Goal: Task Accomplishment & Management: Manage account settings

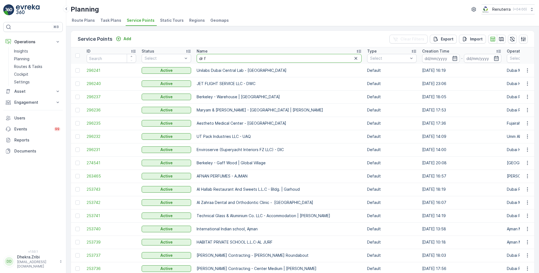
type input "dr [PERSON_NAME]"
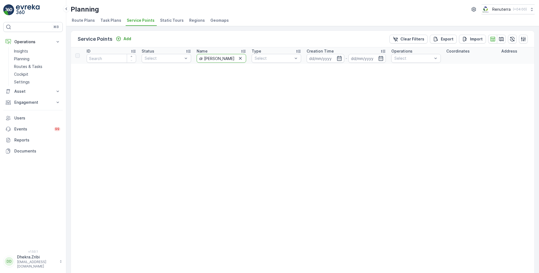
click at [218, 60] on input "dr [PERSON_NAME]" at bounding box center [222, 58] width 50 height 9
type input "dr"
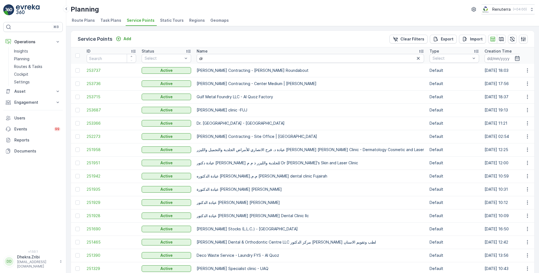
drag, startPoint x: 213, startPoint y: 63, endPoint x: 202, endPoint y: 59, distance: 11.6
click at [202, 59] on th "Name dr" at bounding box center [310, 55] width 233 height 17
drag, startPoint x: 211, startPoint y: 57, endPoint x: 187, endPoint y: 55, distance: 23.4
type input "fake"
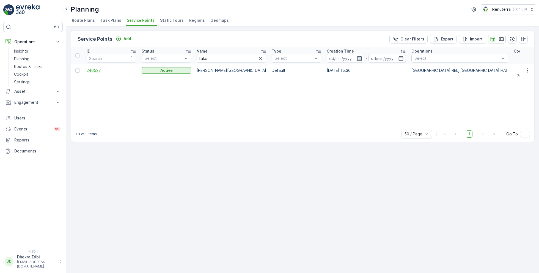
click at [92, 69] on span "246527" at bounding box center [112, 71] width 50 height 6
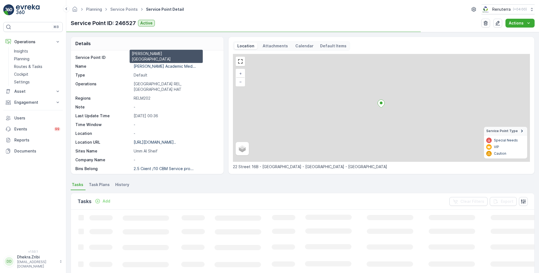
click at [145, 66] on p "[PERSON_NAME] Academic Med..." at bounding box center [165, 66] width 62 height 5
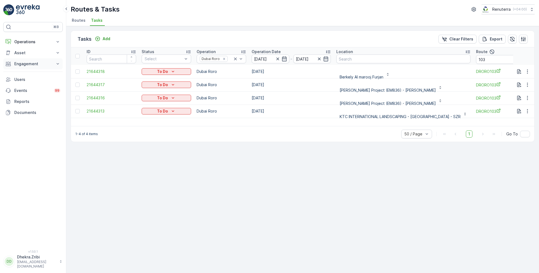
click at [40, 62] on p "Engagement" at bounding box center [32, 64] width 37 height 6
click at [29, 88] on p "Contacts" at bounding box center [22, 89] width 17 height 6
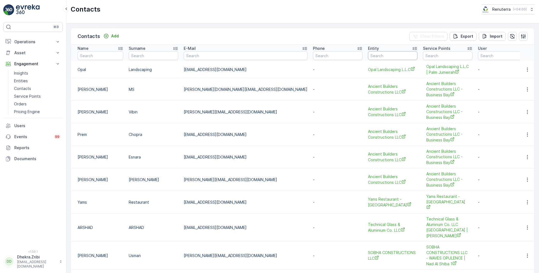
click at [368, 58] on input "text" at bounding box center [393, 55] width 50 height 9
type input "italian"
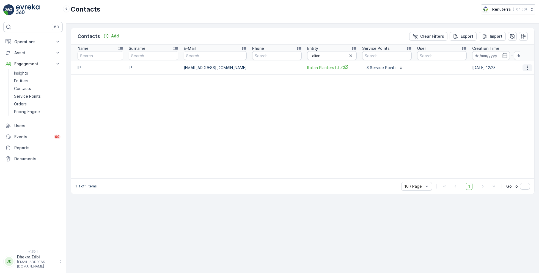
click at [528, 67] on icon "button" at bounding box center [527, 67] width 1 height 4
click at [517, 76] on span "Edit Contact" at bounding box center [520, 76] width 23 height 6
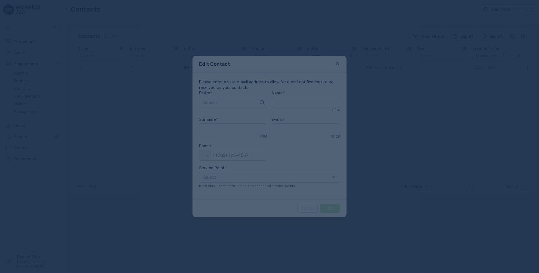
type input "IP"
type input "iparshadkhan2025@gmail.com"
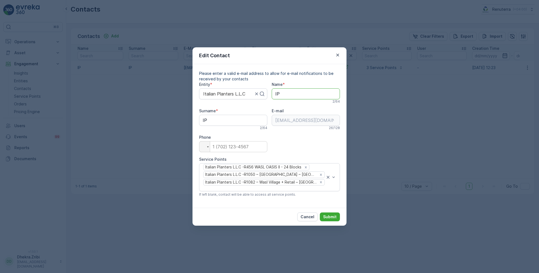
click at [286, 97] on input "IP" at bounding box center [306, 93] width 68 height 11
type input "Italian"
drag, startPoint x: 217, startPoint y: 122, endPoint x: 191, endPoint y: 122, distance: 26.4
click at [190, 122] on div "Edit Contact Please enter a valid e-mail address to allow for e-mail notificati…" at bounding box center [269, 136] width 539 height 273
type input "Planters"
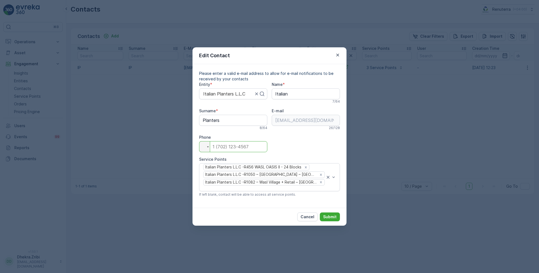
click at [236, 149] on input "tel" at bounding box center [233, 146] width 68 height 11
click at [307, 169] on icon "Remove Italian Planters L.L.C -R456 WASL OASIS II - 24 Blocks" at bounding box center [306, 167] width 4 height 4
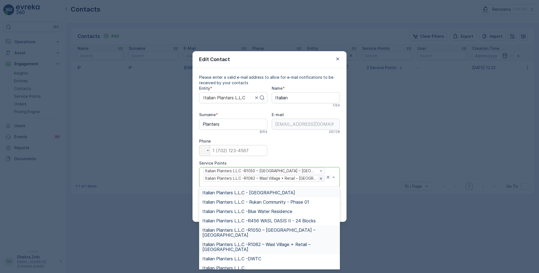
click at [319, 179] on icon "Remove Italian Planters L.L.C -R1082 – Wasl Village + Retail – Al Qusais" at bounding box center [321, 179] width 4 height 4
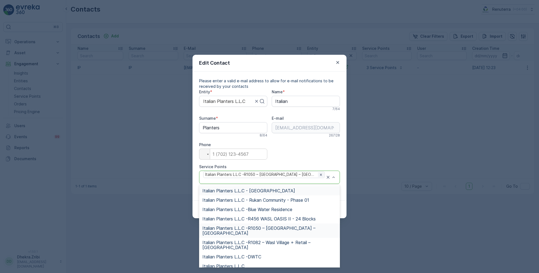
click at [319, 177] on icon "Remove Italian Planters L.L.C -R1050 – Wasl Green Park – Ras Al Khor" at bounding box center [321, 175] width 4 height 4
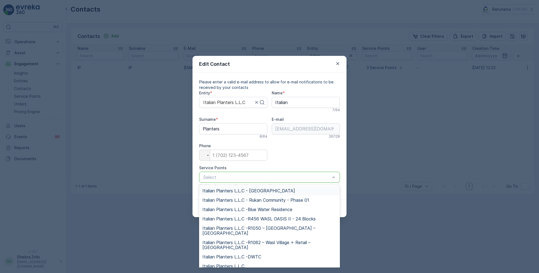
click at [326, 149] on div "Entity * Italian Planters L.L.C Name * Italian 7 / 64 Surname * Planters 8 / 64…" at bounding box center [269, 141] width 141 height 102
click at [328, 146] on div "Entity * Italian Planters L.L.C Name * Italian 7 / 64 Surname * Planters 8 / 64…" at bounding box center [269, 141] width 141 height 102
click at [195, 184] on div "Please enter a valid e-mail address to allow for e-mail notifications to be rec…" at bounding box center [270, 136] width 154 height 127
click at [265, 192] on span "Italian Planters L.L.C - Dubai Production City" at bounding box center [249, 190] width 93 height 5
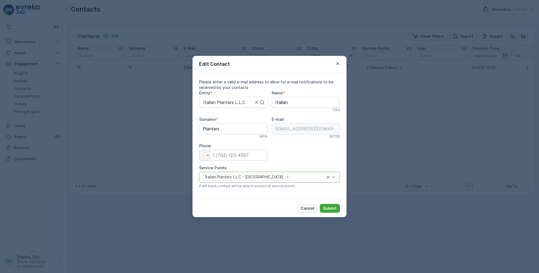
click at [308, 207] on p "Cancel" at bounding box center [308, 209] width 14 height 6
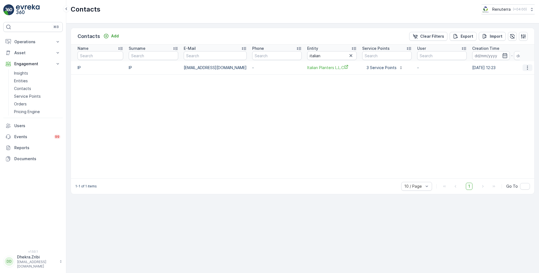
click at [528, 66] on icon "button" at bounding box center [528, 68] width 6 height 6
click at [519, 87] on span "Delete Contact" at bounding box center [523, 86] width 29 height 6
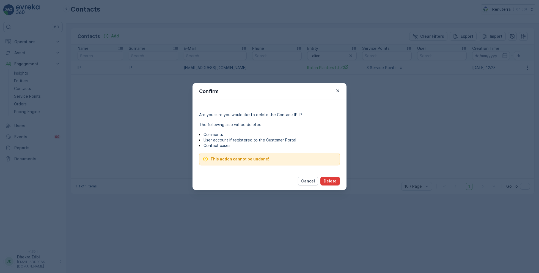
click at [331, 181] on p "Delete" at bounding box center [330, 181] width 13 height 6
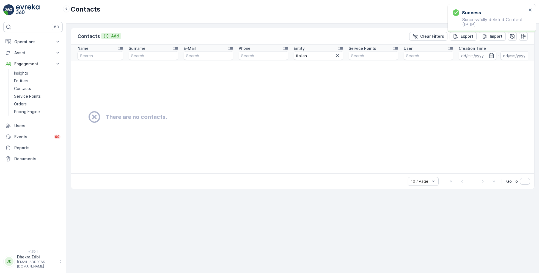
click at [112, 35] on p "Add" at bounding box center [115, 36] width 8 height 6
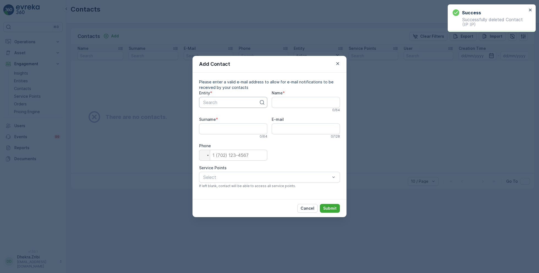
click at [232, 103] on div at bounding box center [231, 102] width 57 height 5
type input "italian"
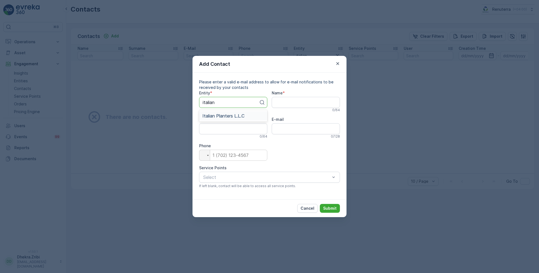
click at [233, 118] on span "Italian Planters L.L.C" at bounding box center [224, 115] width 42 height 5
click at [289, 102] on input "Name" at bounding box center [306, 102] width 68 height 11
type input "Italian"
click at [245, 129] on input "Surname" at bounding box center [233, 128] width 68 height 11
type input "Planters"
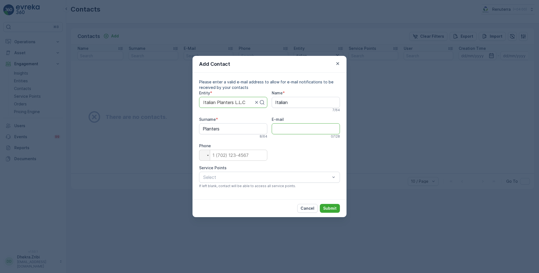
click at [287, 128] on input "E-mail" at bounding box center [306, 128] width 68 height 11
paste input "operations@italianplanters.com"
type input "operations@italianplanters.com"
click at [238, 159] on input "tel" at bounding box center [233, 155] width 68 height 11
type input "0"
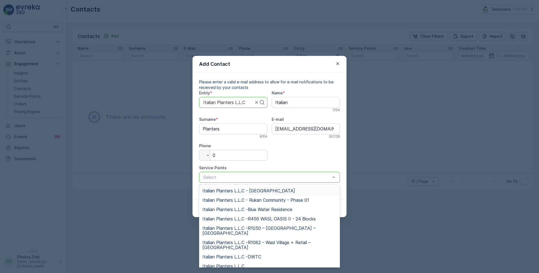
click at [281, 191] on span "Italian Planters L.L.C - Dubai Production City" at bounding box center [249, 190] width 93 height 5
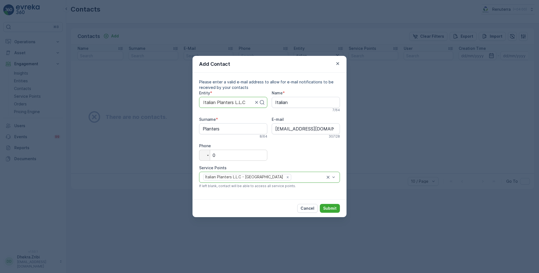
click at [304, 175] on div at bounding box center [309, 177] width 34 height 5
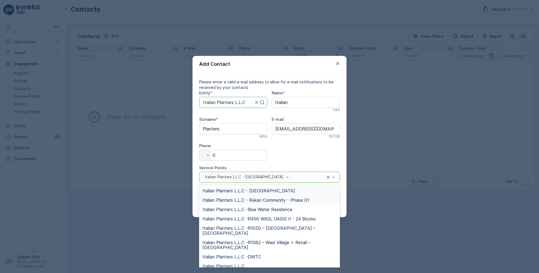
click at [296, 199] on span "Italian Planters L.L.C - Rukan Community - Phase 01" at bounding box center [256, 200] width 107 height 5
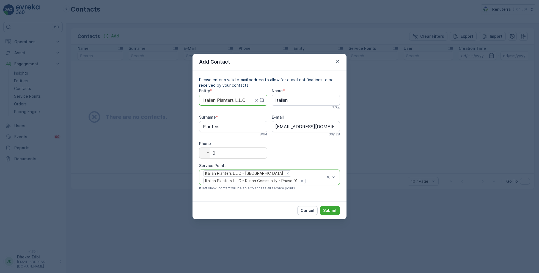
click at [310, 178] on div "Italian Planters L.L.C - Dubai Production City Italian Planters L.L.C - Rukan C…" at bounding box center [264, 177] width 123 height 15
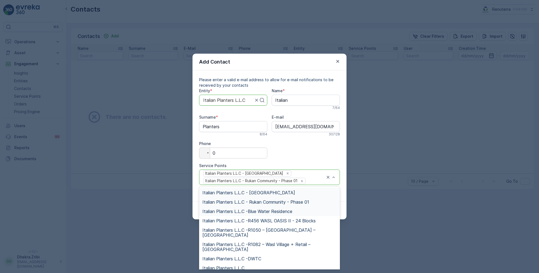
click at [286, 211] on span "Italian Planters L.L.C -Blue Water Residence" at bounding box center [248, 211] width 90 height 5
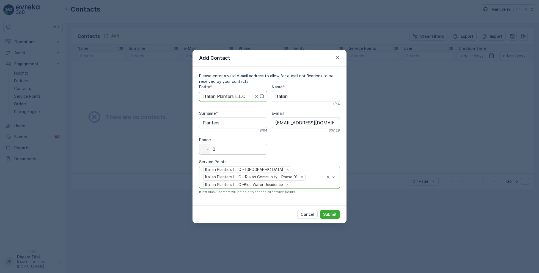
click at [307, 183] on div at bounding box center [309, 184] width 34 height 5
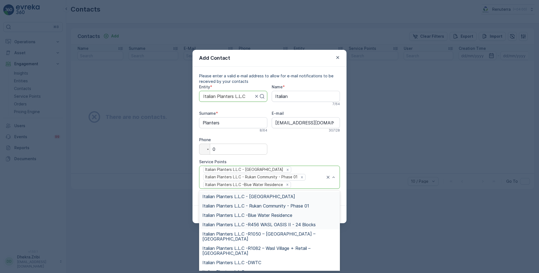
click at [292, 223] on span "Italian Planters L.L.C -R456 WASL OASIS II - 24 Blocks" at bounding box center [259, 224] width 113 height 5
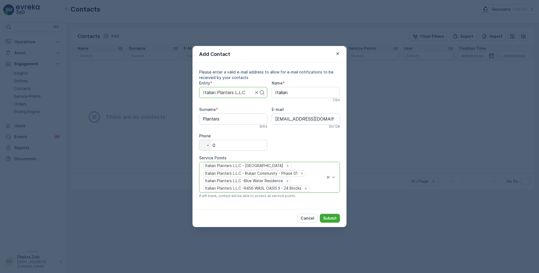
click at [314, 185] on div "Italian Planters L.L.C - Dubai Production City Italian Planters L.L.C - Rukan C…" at bounding box center [264, 177] width 123 height 30
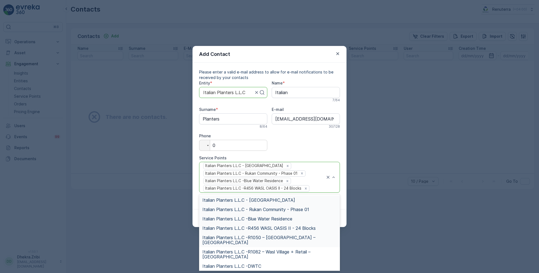
click at [300, 236] on span "Italian Planters L.L.C -R1050 – Wasl Green Park – Ras Al Khor" at bounding box center [270, 240] width 134 height 10
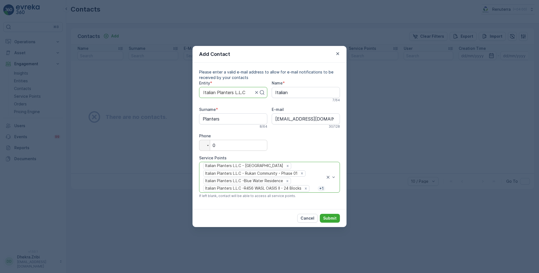
click at [323, 188] on p "+ 1" at bounding box center [322, 189] width 6 height 6
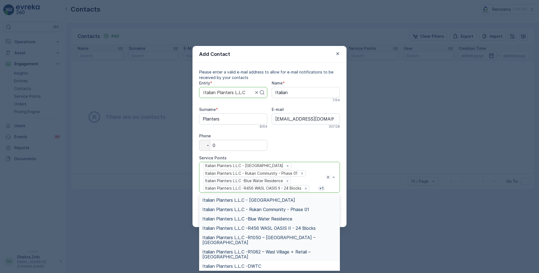
click at [304, 249] on span "Italian Planters L.L.C -R1082 – Wasl Village + Retail – Al Qusais" at bounding box center [270, 254] width 134 height 10
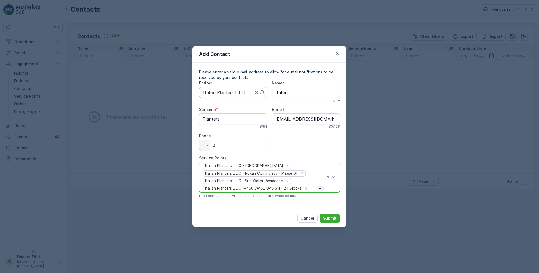
click at [322, 187] on p "+ 2" at bounding box center [322, 189] width 6 height 6
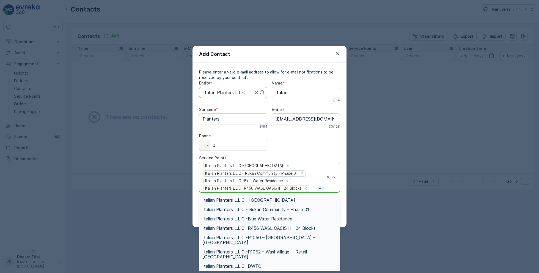
click at [255, 264] on span "Italian Planters L.L.C -DWTC" at bounding box center [232, 266] width 59 height 5
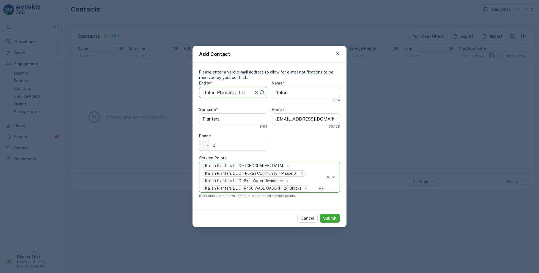
click at [319, 188] on p "+ 3" at bounding box center [322, 189] width 6 height 6
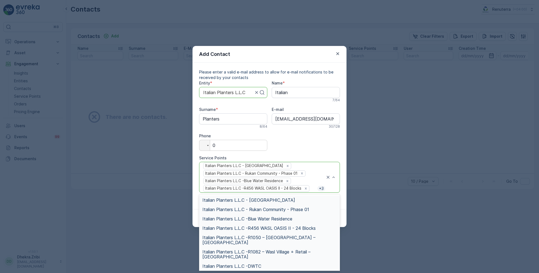
click at [242, 273] on span "Italian Planters L.L.C" at bounding box center [224, 275] width 42 height 5
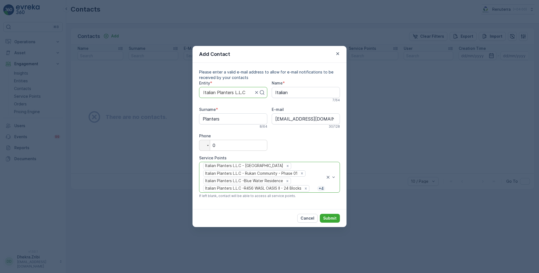
click at [322, 188] on p "+ 4" at bounding box center [321, 189] width 6 height 6
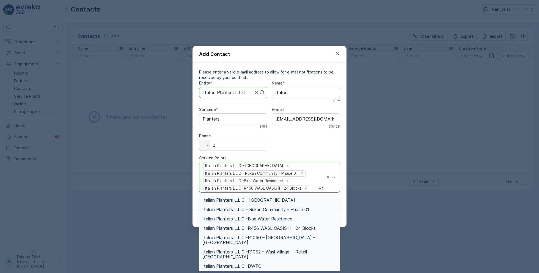
scroll to position [47, 0]
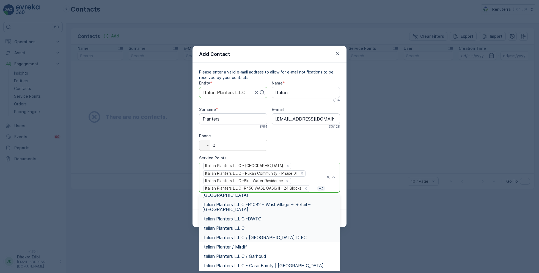
click at [269, 235] on span "Italian Planters L.L.C / Al Murooj Complex DIFC" at bounding box center [255, 237] width 104 height 5
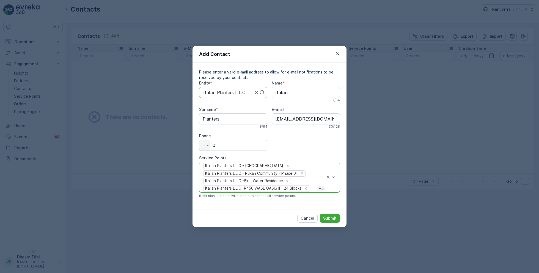
click at [321, 187] on p "+ 5" at bounding box center [321, 189] width 6 height 6
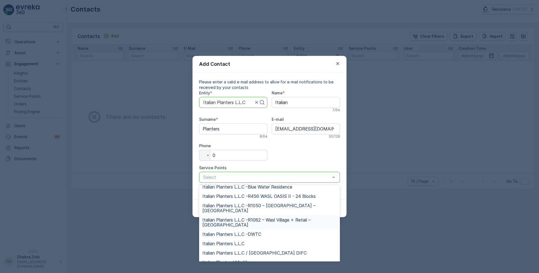
scroll to position [0, 0]
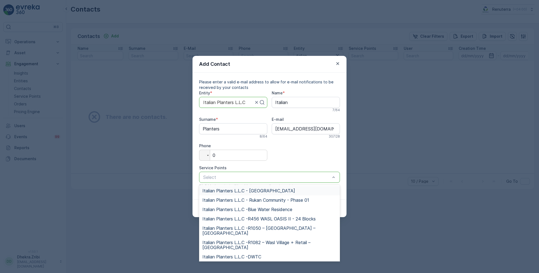
click at [264, 192] on span "Italian Planters L.L.C - Dubai Production City" at bounding box center [249, 190] width 93 height 5
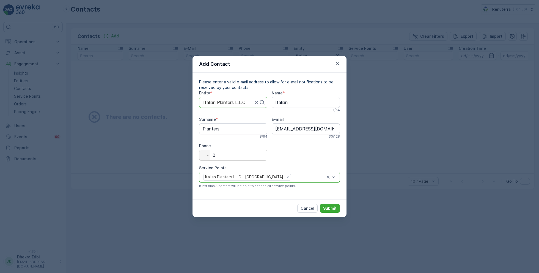
click at [305, 179] on div at bounding box center [309, 177] width 34 height 5
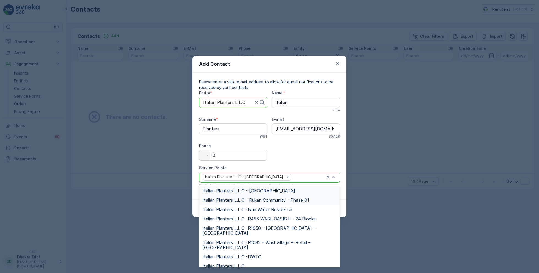
click at [289, 201] on span "Italian Planters L.L.C - Rukan Community - Phase 01" at bounding box center [256, 200] width 107 height 5
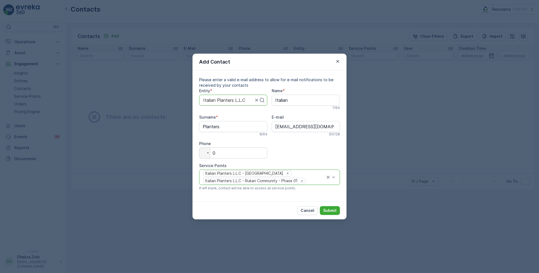
click at [313, 180] on div at bounding box center [315, 181] width 19 height 5
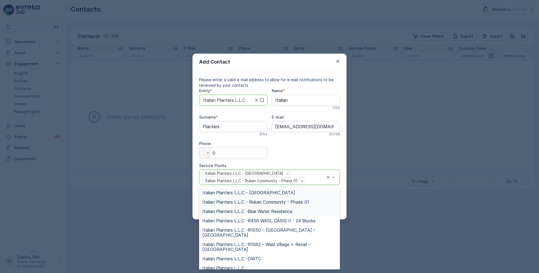
click at [283, 211] on span "Italian Planters L.L.C -Blue Water Residence" at bounding box center [248, 211] width 90 height 5
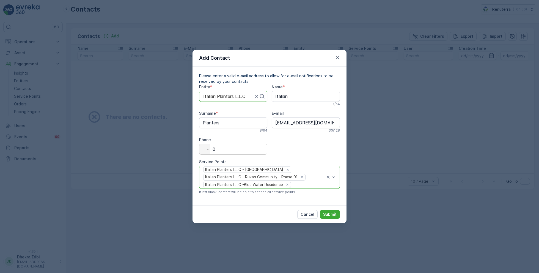
click at [311, 180] on div "Italian Planters L.L.C - Dubai Production City Italian Planters L.L.C - Rukan C…" at bounding box center [264, 177] width 123 height 23
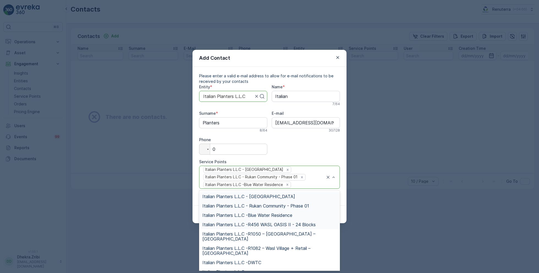
click at [293, 224] on span "Italian Planters L.L.C -R456 WASL OASIS II - 24 Blocks" at bounding box center [259, 224] width 113 height 5
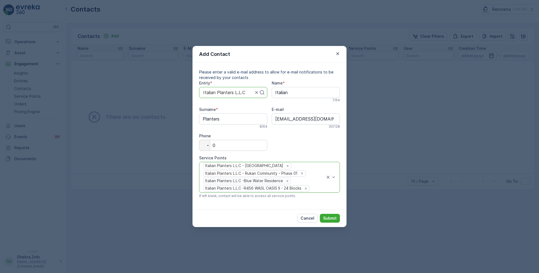
click at [315, 182] on div "Italian Planters L.L.C - Dubai Production City Italian Planters L.L.C - Rukan C…" at bounding box center [264, 177] width 123 height 30
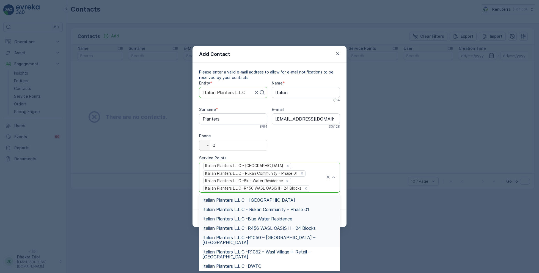
click at [300, 236] on span "Italian Planters L.L.C -R1050 – Wasl Green Park – Ras Al Khor" at bounding box center [270, 240] width 134 height 10
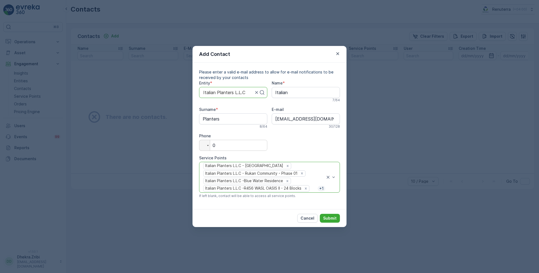
click at [318, 175] on div "Italian Planters L.L.C - Dubai Production City Italian Planters L.L.C - Rukan C…" at bounding box center [264, 177] width 123 height 30
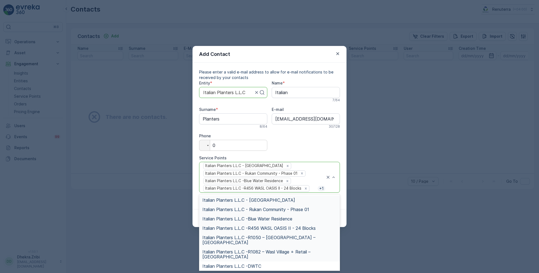
click at [292, 249] on span "Italian Planters L.L.C -R1082 – Wasl Village + Retail – Al Qusais" at bounding box center [270, 254] width 134 height 10
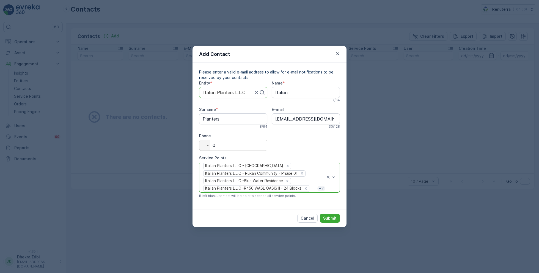
click at [316, 175] on div "Italian Planters L.L.C - Dubai Production City Italian Planters L.L.C - Rukan C…" at bounding box center [264, 177] width 123 height 30
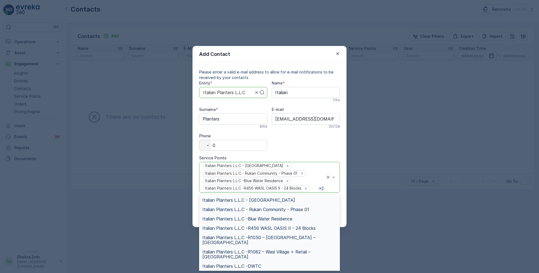
click at [256, 264] on span "Italian Planters L.L.C -DWTC" at bounding box center [232, 266] width 59 height 5
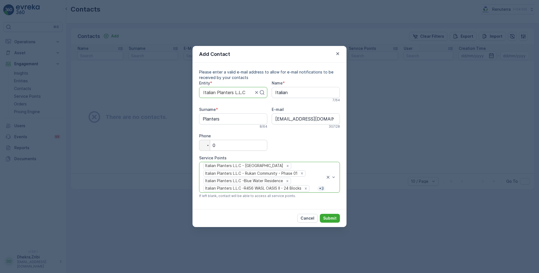
click at [313, 171] on div "Italian Planters L.L.C - Dubai Production City Italian Planters L.L.C - Rukan C…" at bounding box center [264, 177] width 123 height 30
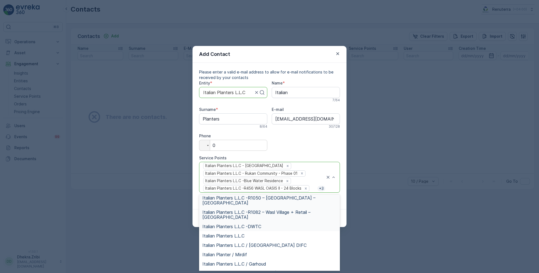
scroll to position [47, 0]
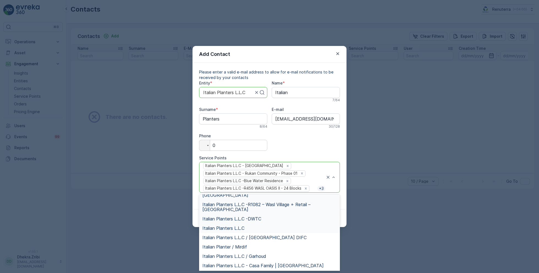
click at [244, 226] on span "Italian Planters L.L.C" at bounding box center [224, 228] width 42 height 5
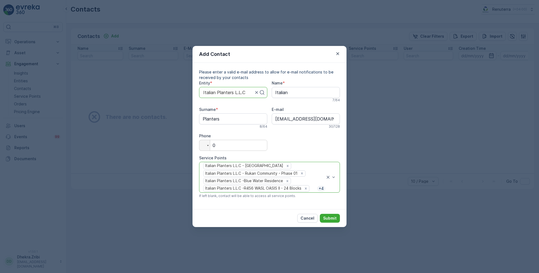
click at [318, 167] on div "Italian Planters L.L.C - Dubai Production City Italian Planters L.L.C - Rukan C…" at bounding box center [264, 177] width 123 height 30
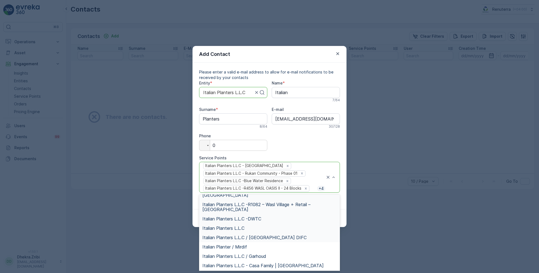
click at [263, 235] on span "Italian Planters L.L.C / Al Murooj Complex DIFC" at bounding box center [255, 237] width 104 height 5
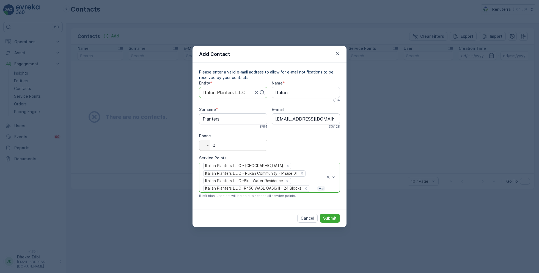
click at [316, 167] on div "Italian Planters L.L.C - Dubai Production City Italian Planters L.L.C - Rukan C…" at bounding box center [264, 177] width 123 height 30
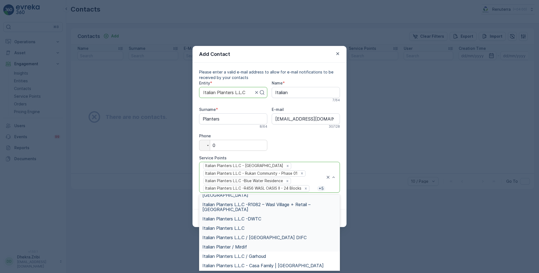
click at [239, 244] on span "Italian Planter / Mirdif" at bounding box center [225, 246] width 45 height 5
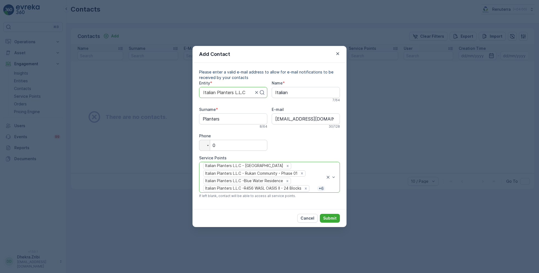
click at [318, 173] on div "Italian Planters L.L.C - Dubai Production City Italian Planters L.L.C - Rukan C…" at bounding box center [264, 177] width 123 height 30
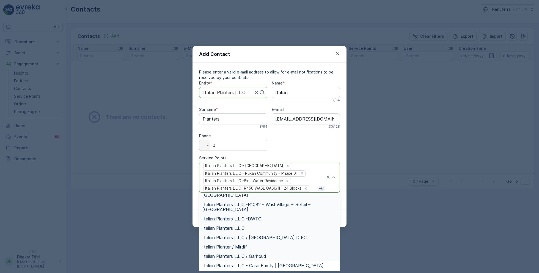
click at [252, 254] on span "Italian Planters L.L.C / Garhoud" at bounding box center [235, 256] width 64 height 5
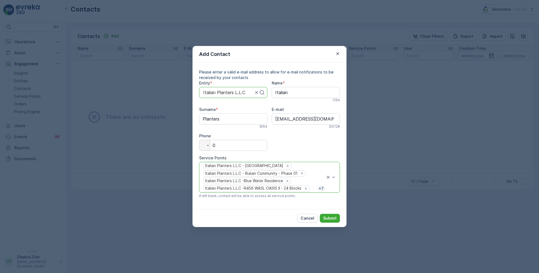
click at [317, 170] on div "Italian Planters L.L.C - Dubai Production City Italian Planters L.L.C - Rukan C…" at bounding box center [264, 177] width 123 height 30
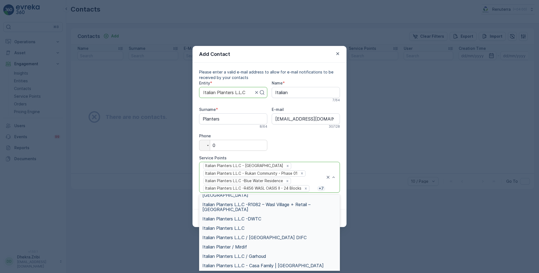
click at [253, 263] on span "Italian Planters L.L.C - Casa Family | Motor City" at bounding box center [263, 265] width 121 height 5
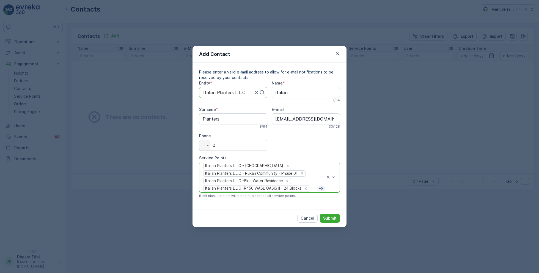
click at [318, 168] on div "Italian Planters L.L.C - Dubai Production City Italian Planters L.L.C - Rukan C…" at bounding box center [264, 177] width 123 height 30
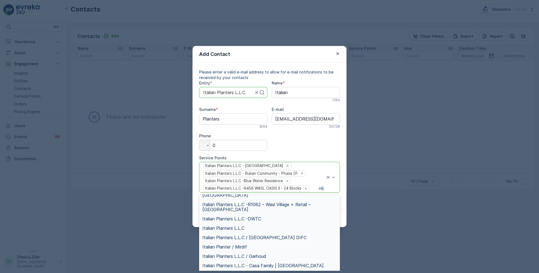
click at [272, 272] on span "Italian Planters L.L.C - Al Muntazah Complex | Furjan" at bounding box center [270, 277] width 134 height 10
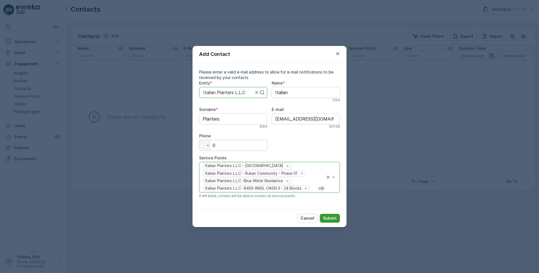
click at [330, 217] on p "Submit" at bounding box center [329, 218] width 13 height 6
